Goal: Register for event/course

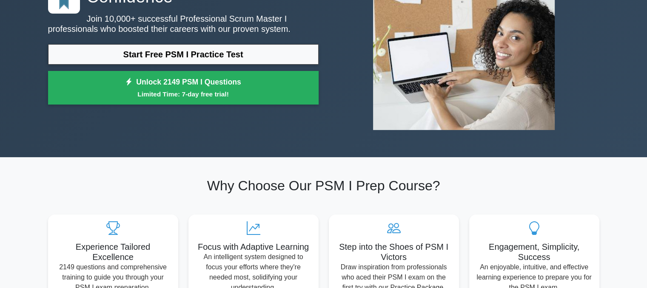
scroll to position [114, 0]
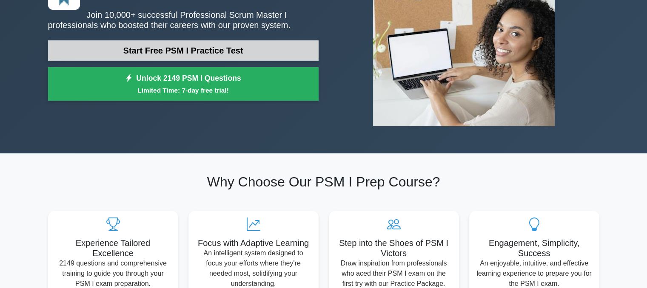
click at [202, 43] on link "Start Free PSM I Practice Test" at bounding box center [183, 50] width 270 height 20
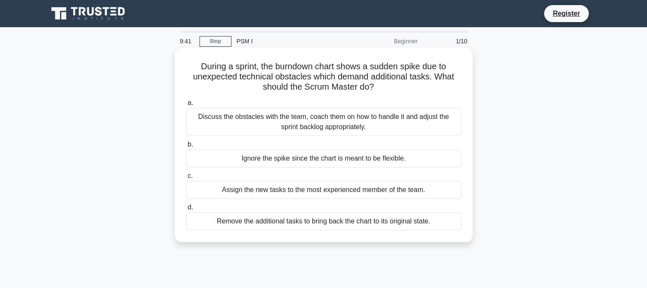
click at [351, 128] on div "Discuss the obstacles with the team, coach them on how to handle it and adjust …" at bounding box center [324, 122] width 276 height 28
click at [186, 106] on input "a. Discuss the obstacles with the team, coach them on how to handle it and adju…" at bounding box center [186, 103] width 0 height 6
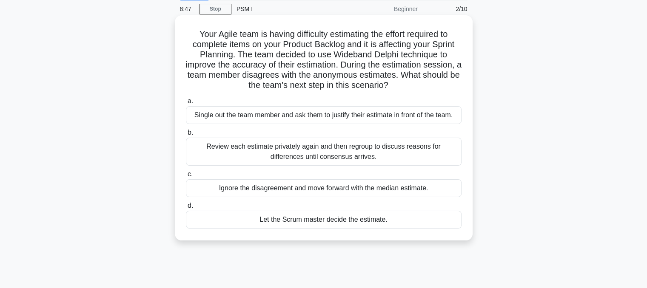
scroll to position [37, 0]
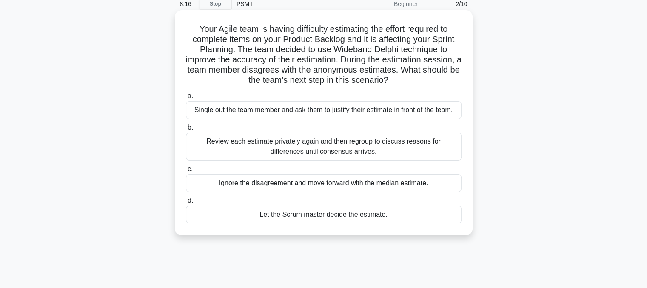
click at [328, 156] on div "Review each estimate privately again and then regroup to discuss reasons for di…" at bounding box center [324, 147] width 276 height 28
click at [186, 131] on input "b. Review each estimate privately again and then regroup to discuss reasons for…" at bounding box center [186, 128] width 0 height 6
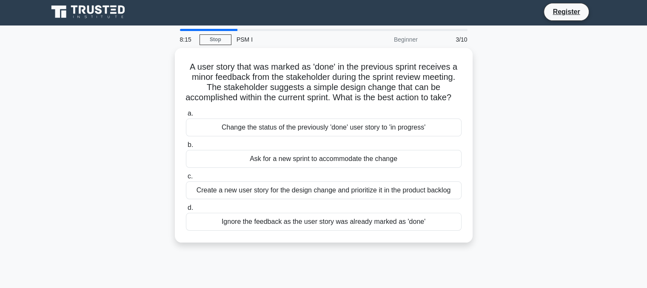
scroll to position [0, 0]
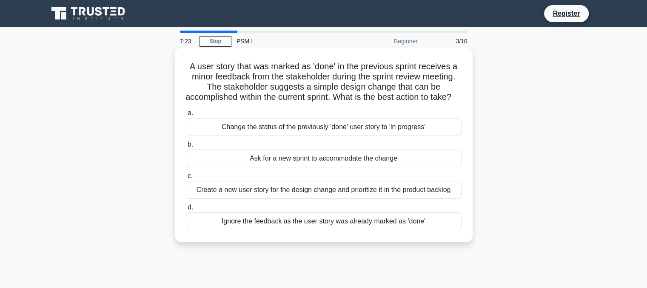
click at [337, 199] on div "Create a new user story for the design change and prioritize it in the product …" at bounding box center [324, 190] width 276 height 18
click at [186, 179] on input "c. Create a new user story for the design change and prioritize it in the produ…" at bounding box center [186, 177] width 0 height 6
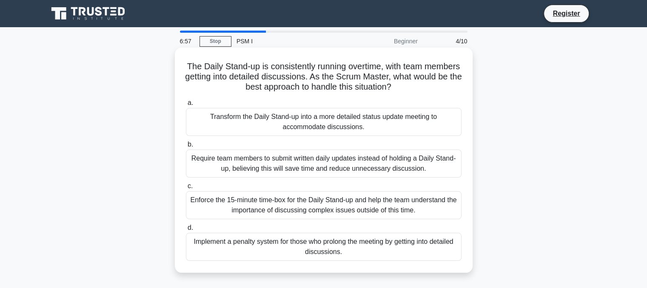
click at [337, 204] on div "Enforce the 15-minute time-box for the Daily Stand-up and help the team underst…" at bounding box center [324, 205] width 276 height 28
click at [186, 189] on input "c. Enforce the 15-minute time-box for the Daily Stand-up and help the team unde…" at bounding box center [186, 187] width 0 height 6
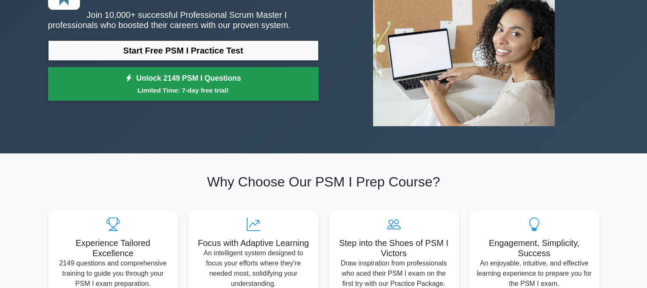
click at [148, 91] on small "Limited Time: 7-day free trial!" at bounding box center [183, 90] width 249 height 10
